Goal: Information Seeking & Learning: Learn about a topic

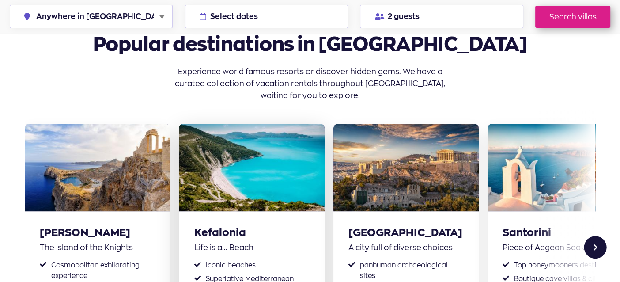
click at [304, 124] on img at bounding box center [251, 167] width 145 height 87
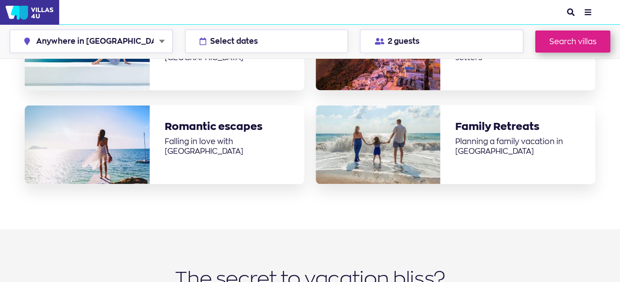
scroll to position [830, 0]
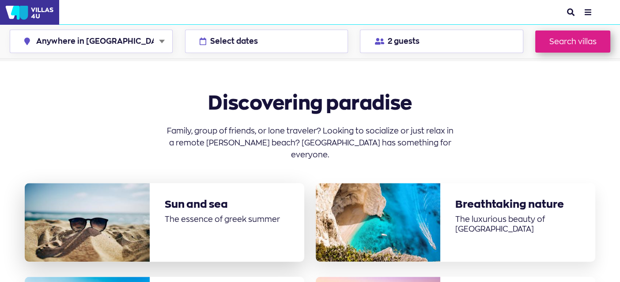
click at [206, 197] on link "Sun and sea" at bounding box center [196, 204] width 63 height 14
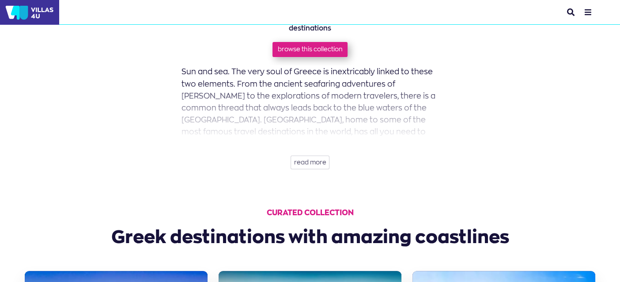
scroll to position [220, 0]
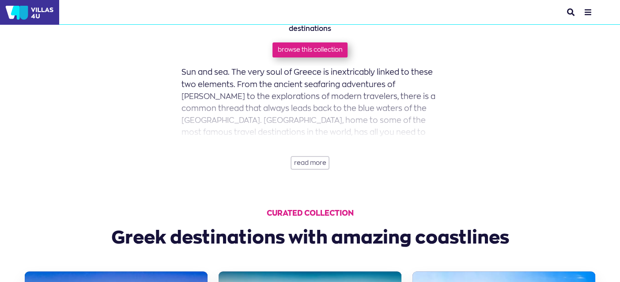
click at [313, 162] on button "read more" at bounding box center [310, 163] width 39 height 14
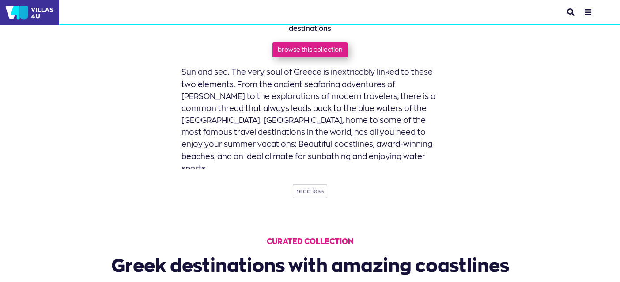
click at [186, 72] on p "Sun and sea. The very soul of Greece is inextricably linked to these two elemen…" at bounding box center [310, 120] width 257 height 108
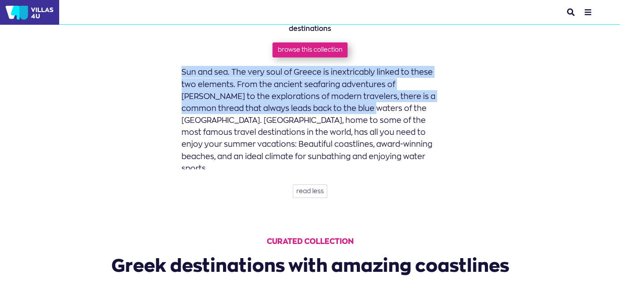
drag, startPoint x: 186, startPoint y: 72, endPoint x: 365, endPoint y: 113, distance: 184.0
click at [365, 113] on p "Sun and sea. The very soul of Greece is inextricably linked to these two elemen…" at bounding box center [310, 120] width 257 height 108
click at [327, 95] on p "Sun and sea. The very soul of Greece is inextricably linked to these two elemen…" at bounding box center [310, 120] width 257 height 108
drag, startPoint x: 185, startPoint y: 70, endPoint x: 201, endPoint y: 122, distance: 54.2
click at [201, 122] on div "Sun and sea. The very soul of Greece is inextricably linked to these two elemen…" at bounding box center [310, 117] width 287 height 103
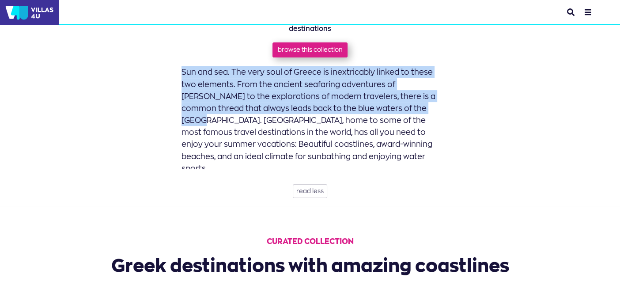
click at [201, 122] on p "Sun and sea. The very soul of Greece is inextricably linked to these two elemen…" at bounding box center [310, 120] width 257 height 108
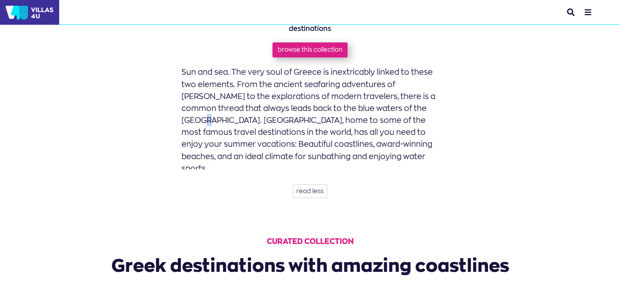
click at [201, 122] on p "Sun and sea. The very soul of Greece is inextricably linked to these two elemen…" at bounding box center [310, 120] width 257 height 108
click at [190, 91] on p "Sun and sea. The very soul of Greece is inextricably linked to these two elemen…" at bounding box center [310, 120] width 257 height 108
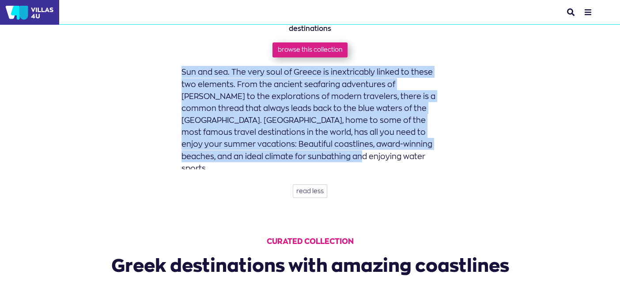
drag, startPoint x: 186, startPoint y: 70, endPoint x: 399, endPoint y: 159, distance: 231.0
click at [399, 159] on p "Sun and sea. The very soul of Greece is inextricably linked to these two elemen…" at bounding box center [310, 120] width 257 height 108
copy p "Sun and sea. The very soul of Greece is inextricably linked to these two elemen…"
